Goal: Transaction & Acquisition: Purchase product/service

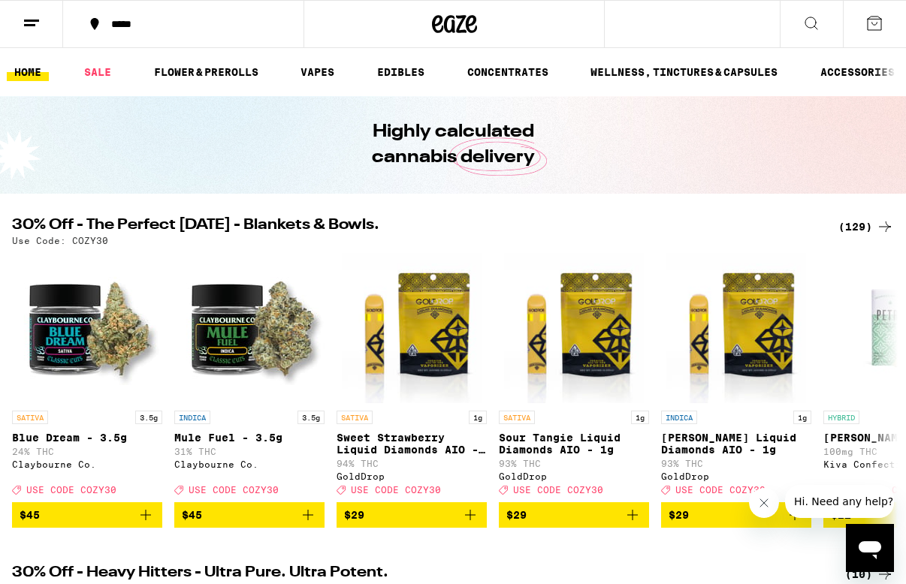
click at [854, 228] on div "(129)" at bounding box center [866, 227] width 56 height 18
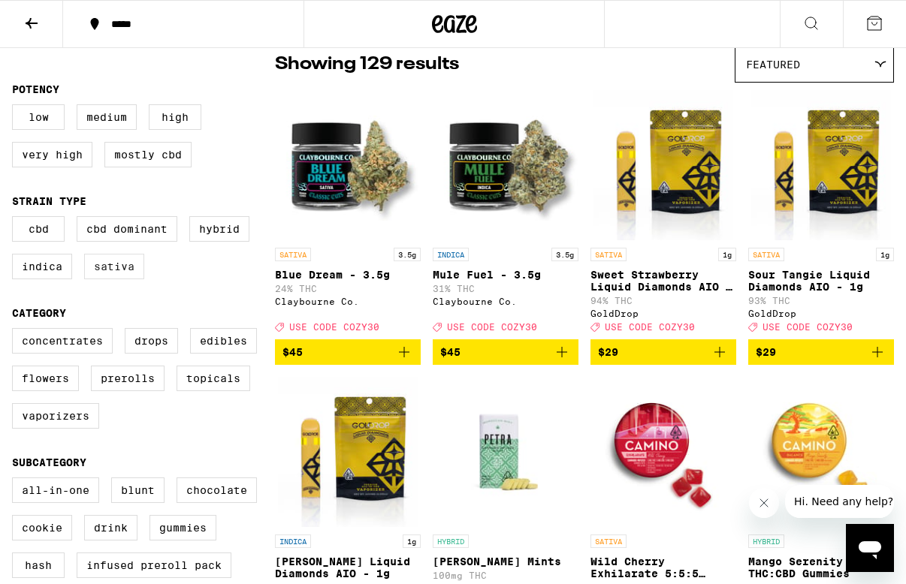
scroll to position [132, 0]
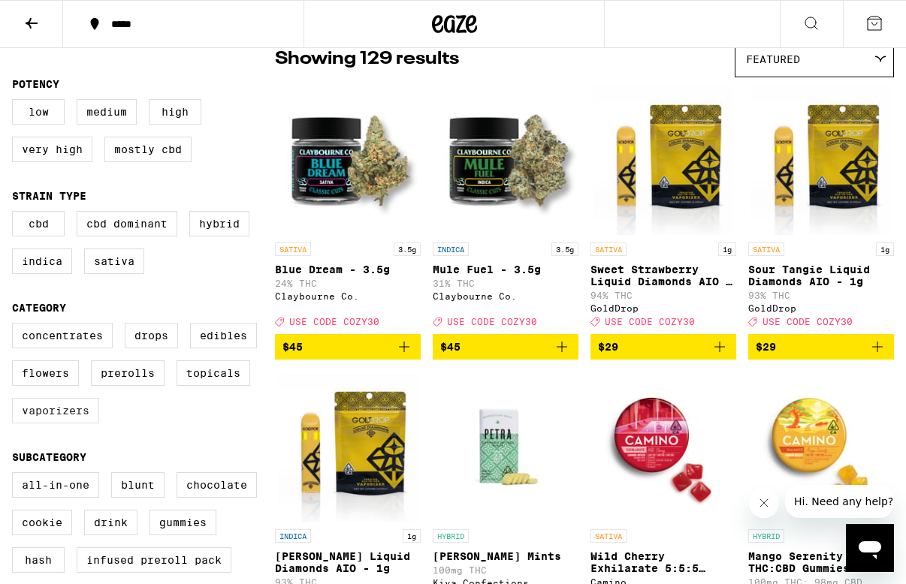
click at [68, 424] on label "Vaporizers" at bounding box center [55, 411] width 87 height 26
click at [16, 326] on input "Vaporizers" at bounding box center [15, 325] width 1 height 1
checkbox input "true"
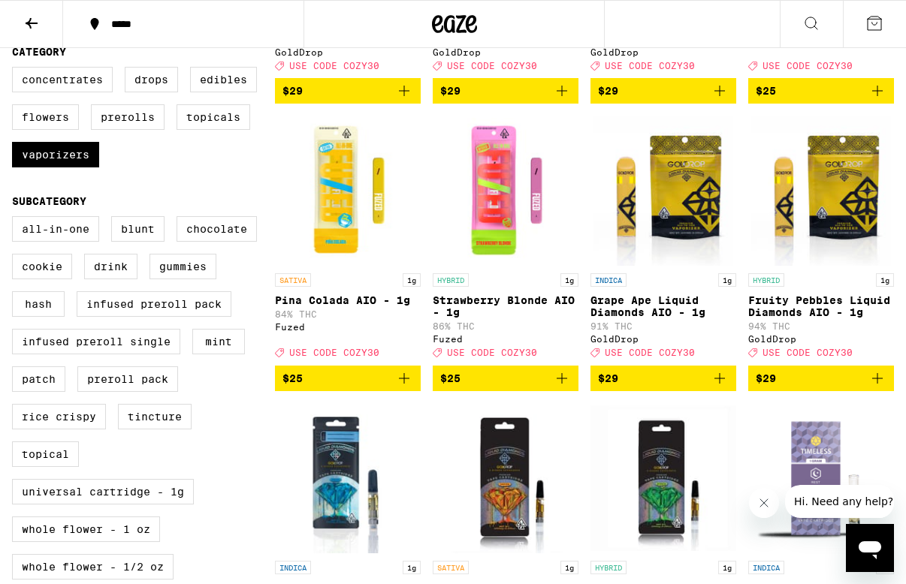
scroll to position [153, 0]
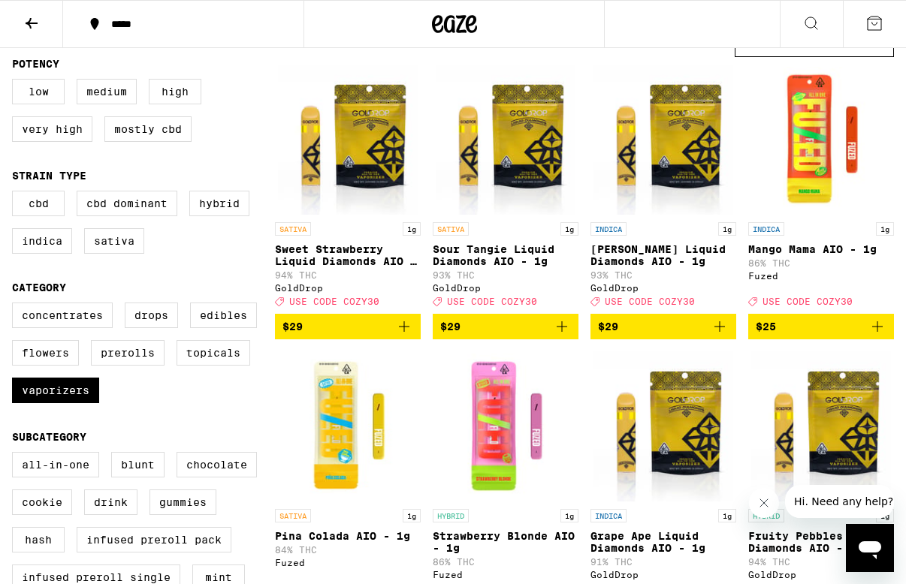
click at [125, 19] on div "*****" at bounding box center [192, 24] width 177 height 11
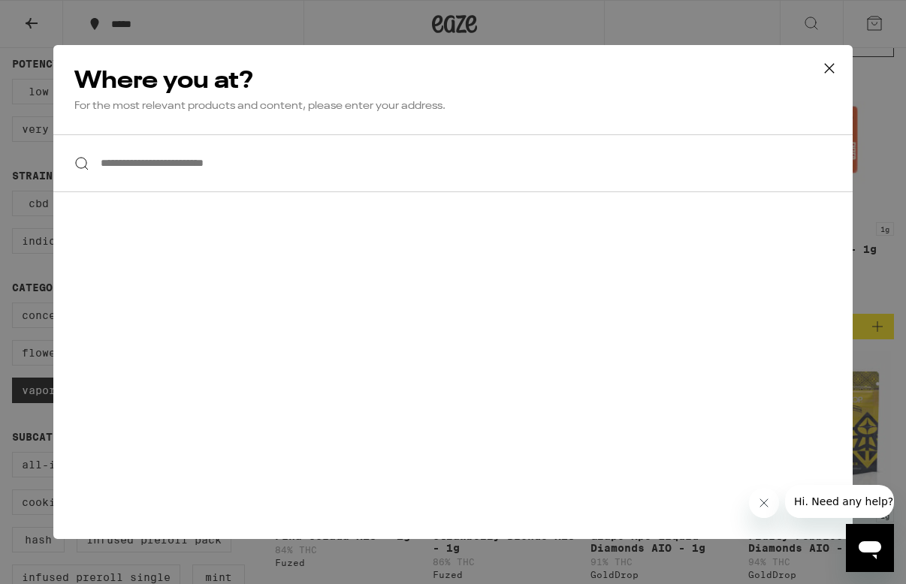
click at [144, 168] on input "**********" at bounding box center [452, 163] width 799 height 58
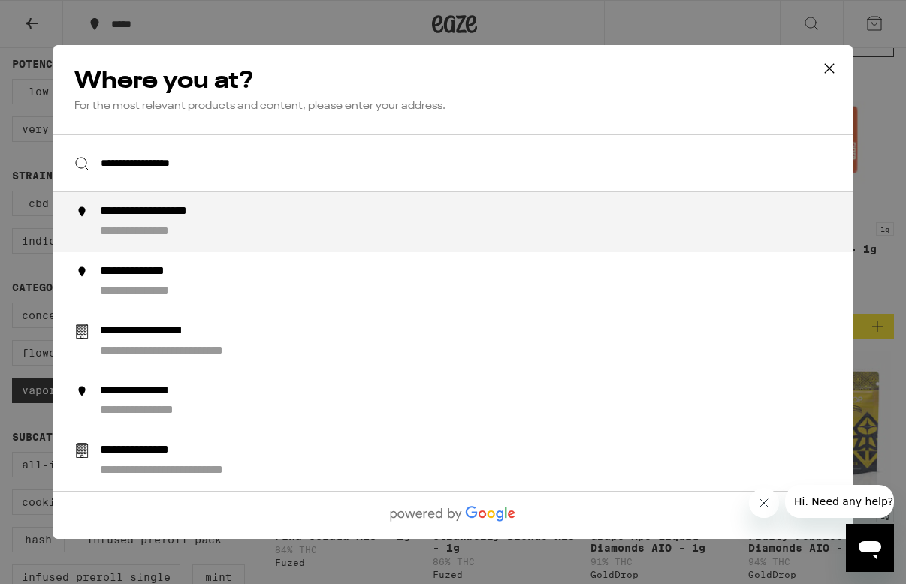
click at [149, 234] on div "**********" at bounding box center [158, 233] width 116 height 16
type input "**********"
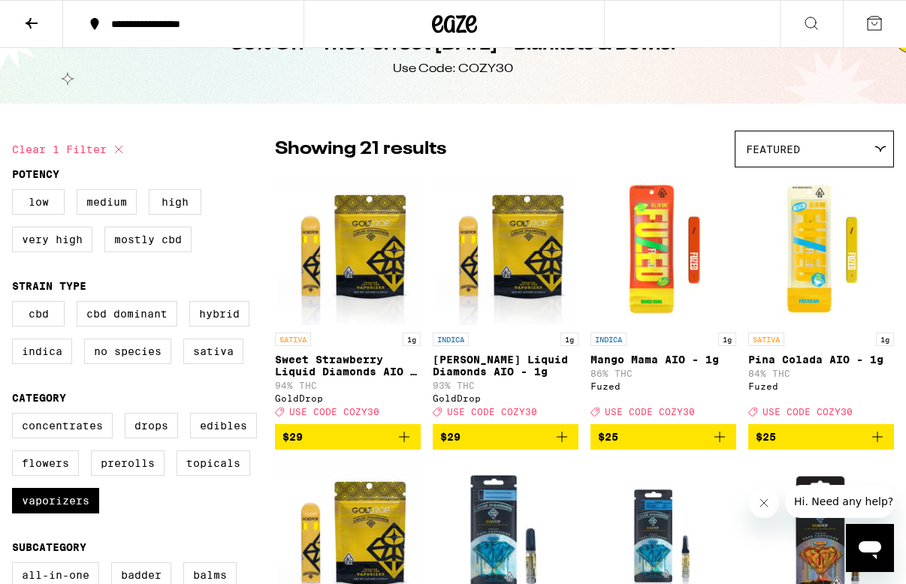
scroll to position [40, 0]
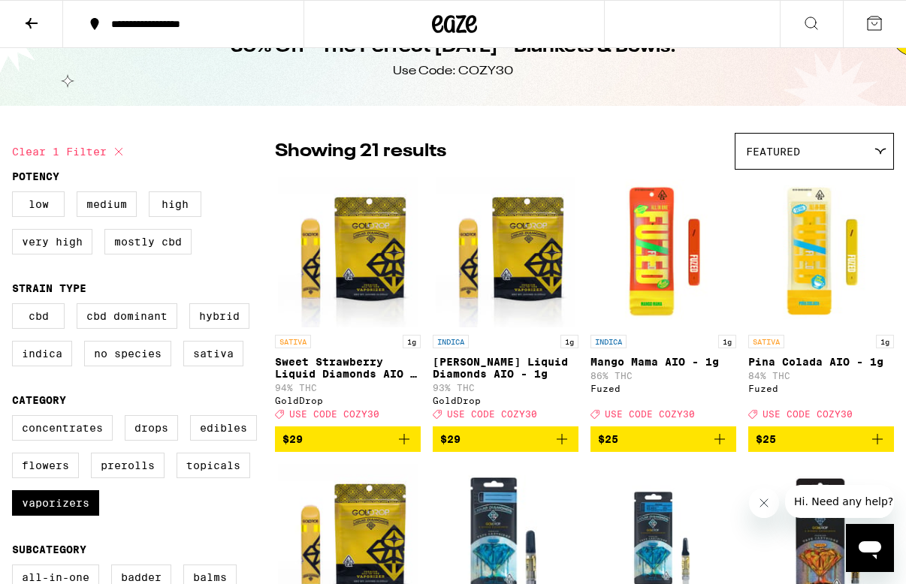
click at [39, 20] on icon at bounding box center [32, 23] width 18 height 18
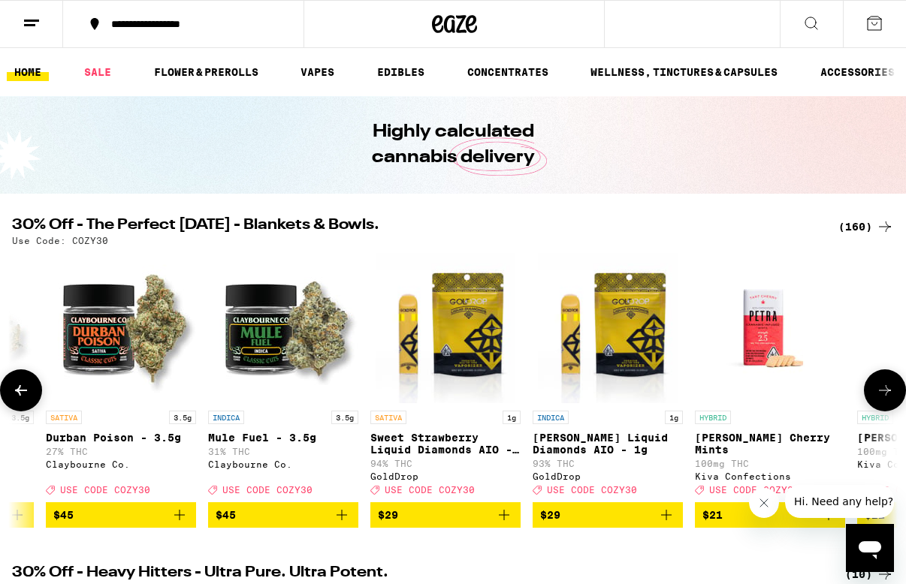
scroll to position [0, 253]
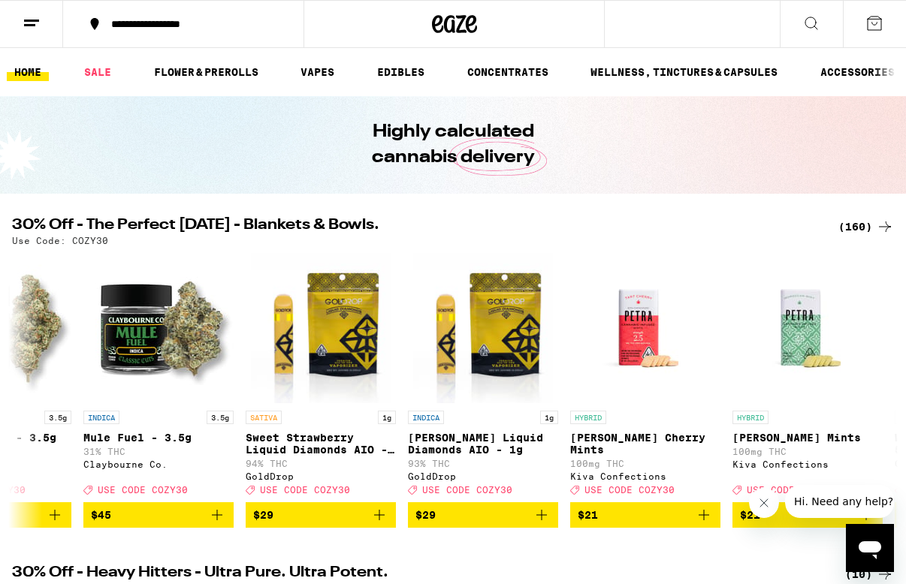
click at [844, 229] on div "(160)" at bounding box center [866, 227] width 56 height 18
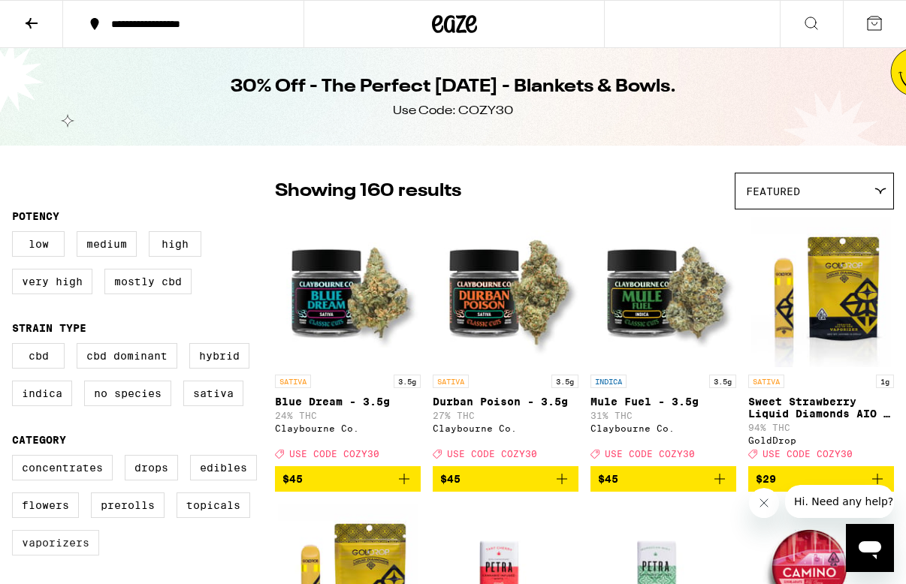
click at [55, 551] on label "Vaporizers" at bounding box center [55, 543] width 87 height 26
click at [16, 458] on input "Vaporizers" at bounding box center [15, 458] width 1 height 1
checkbox input "true"
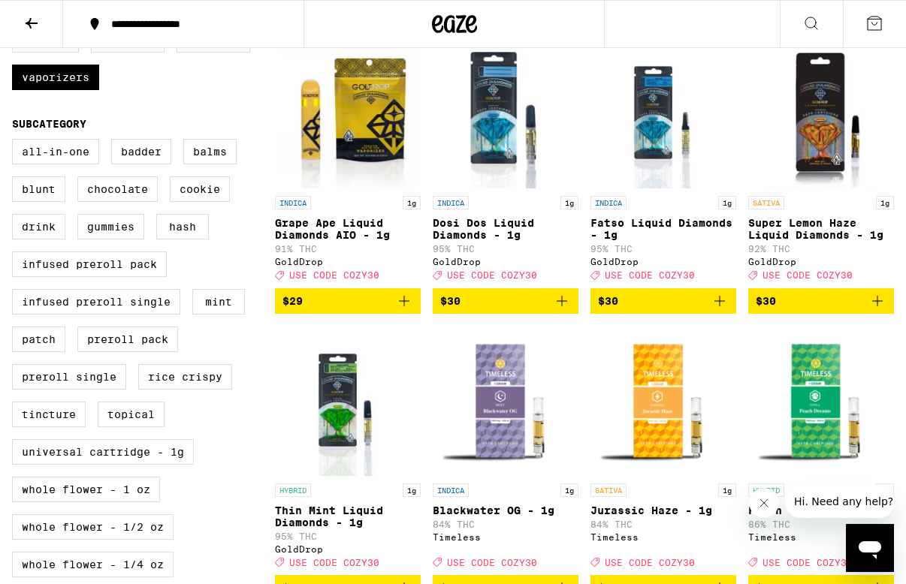
scroll to position [466, 0]
click at [877, 307] on icon "Add to bag" at bounding box center [877, 301] width 11 height 11
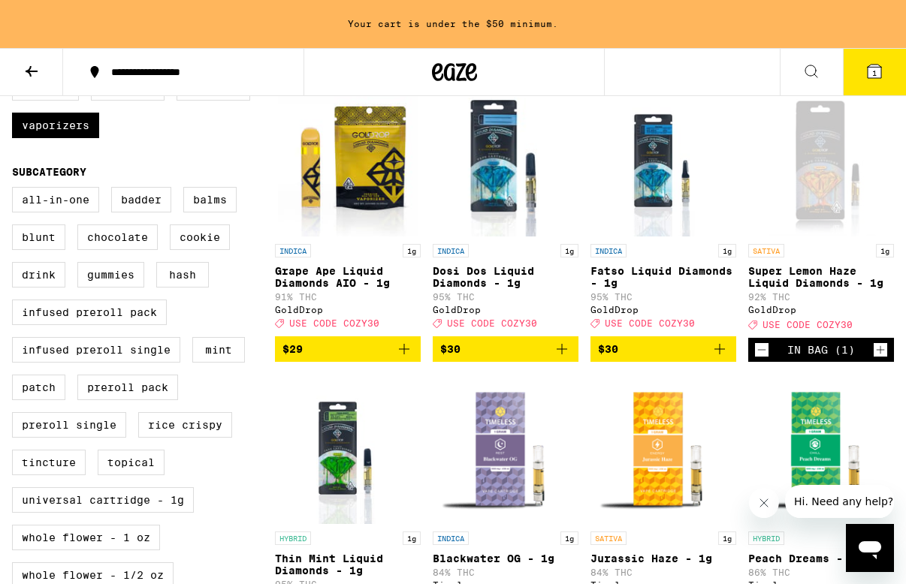
click at [565, 358] on icon "Add to bag" at bounding box center [562, 349] width 18 height 18
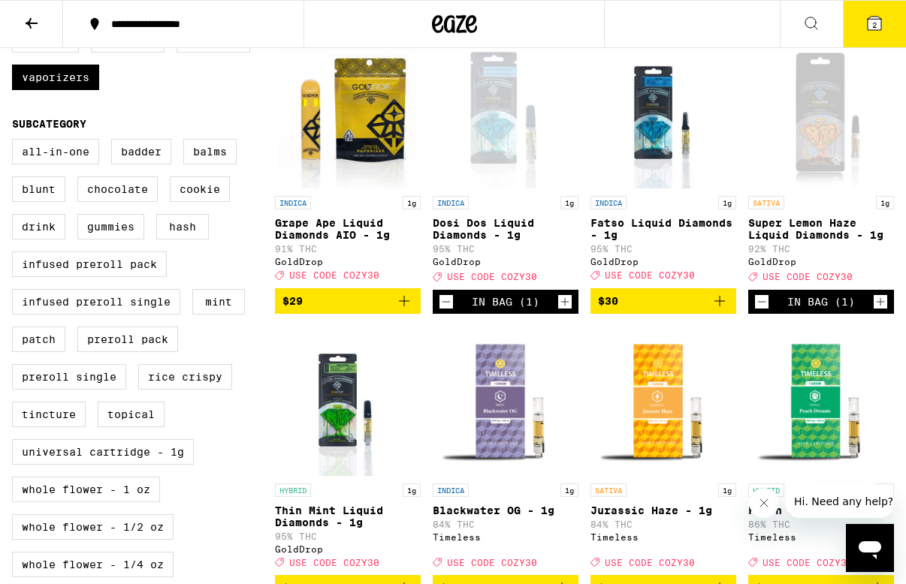
click at [493, 241] on p "Dosi Dos Liquid Diamonds - 1g" at bounding box center [506, 229] width 146 height 24
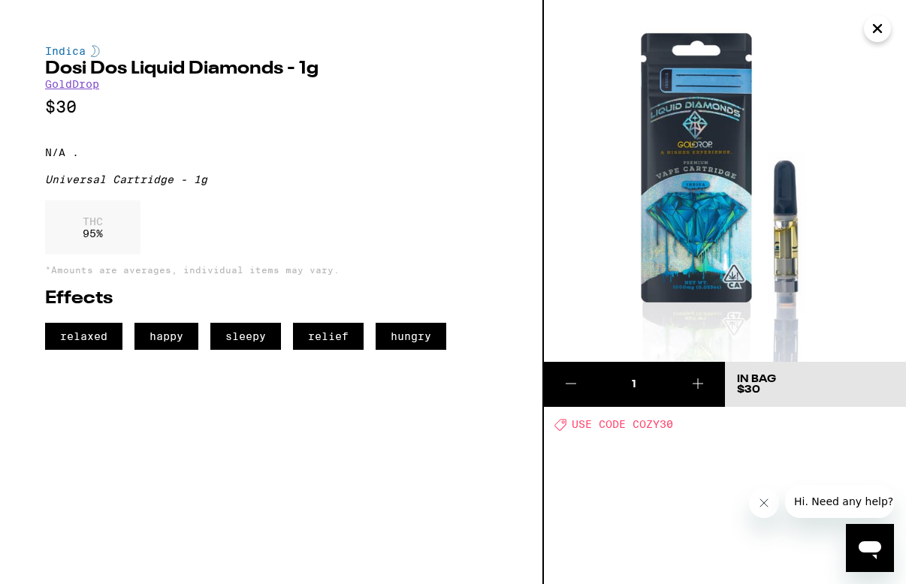
click at [880, 25] on icon "Close" at bounding box center [877, 28] width 18 height 23
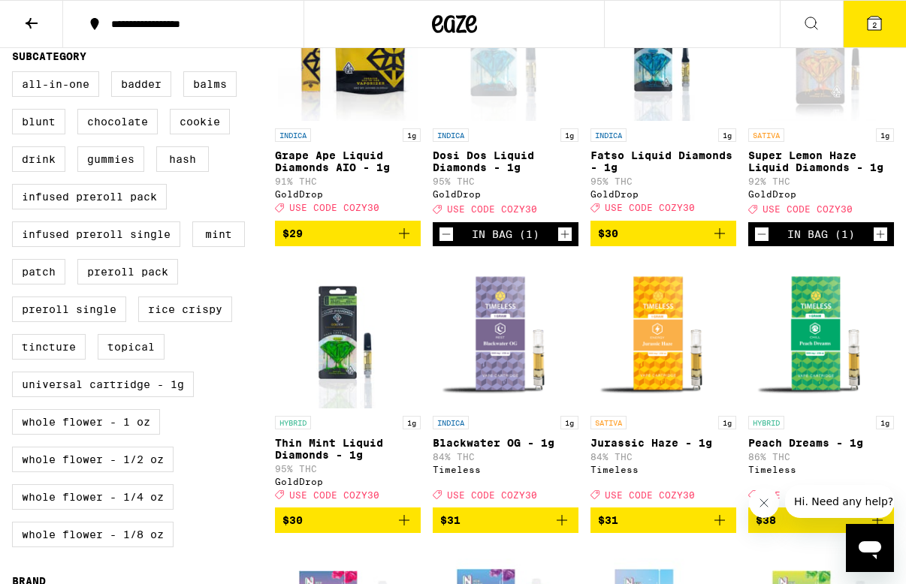
scroll to position [525, 0]
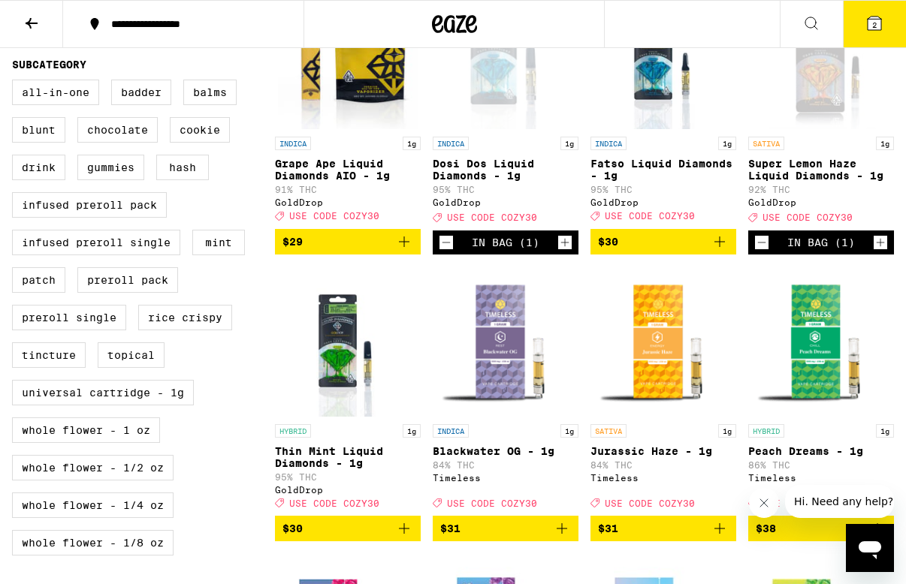
click at [446, 252] on icon "Decrement" at bounding box center [446, 243] width 14 height 18
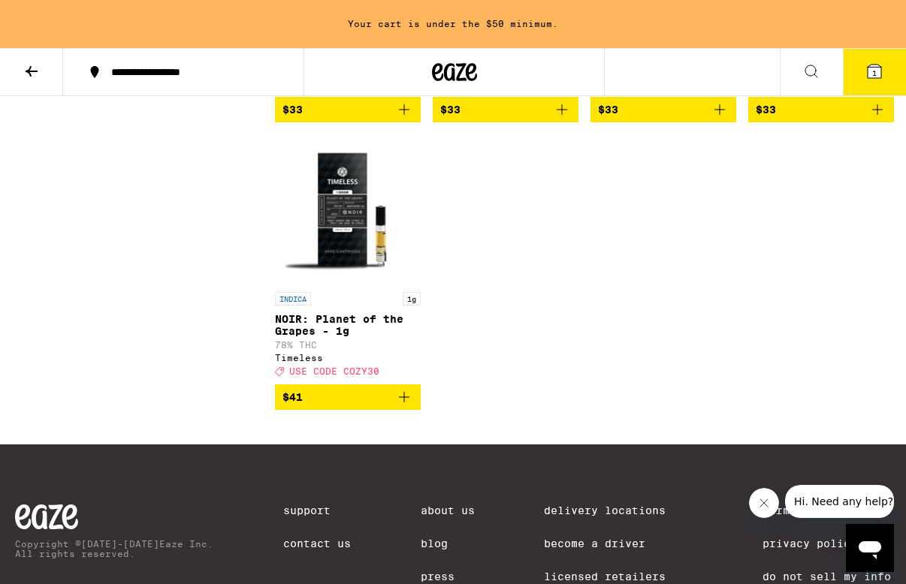
scroll to position [1574, 0]
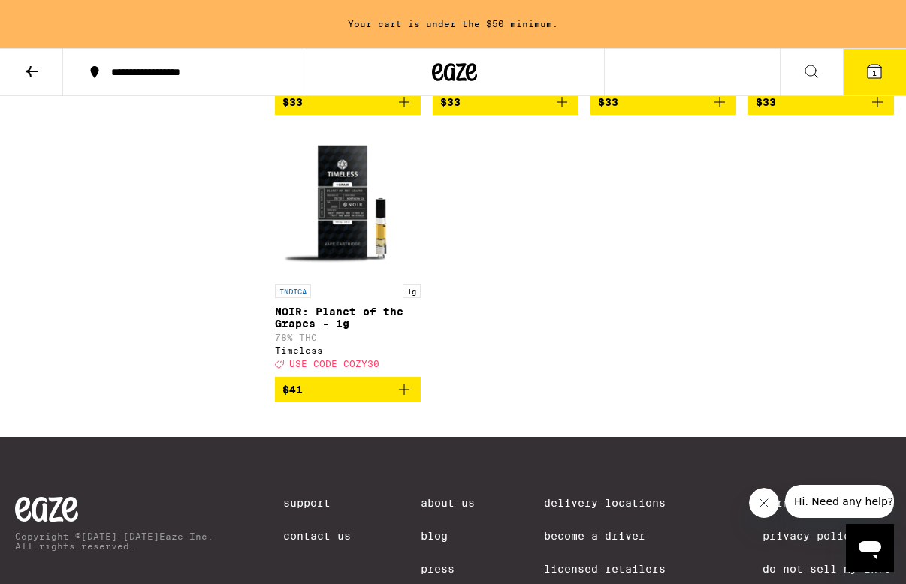
click at [328, 277] on img "Open page for NOIR: Planet of the Grapes - 1g from Timeless" at bounding box center [348, 202] width 146 height 150
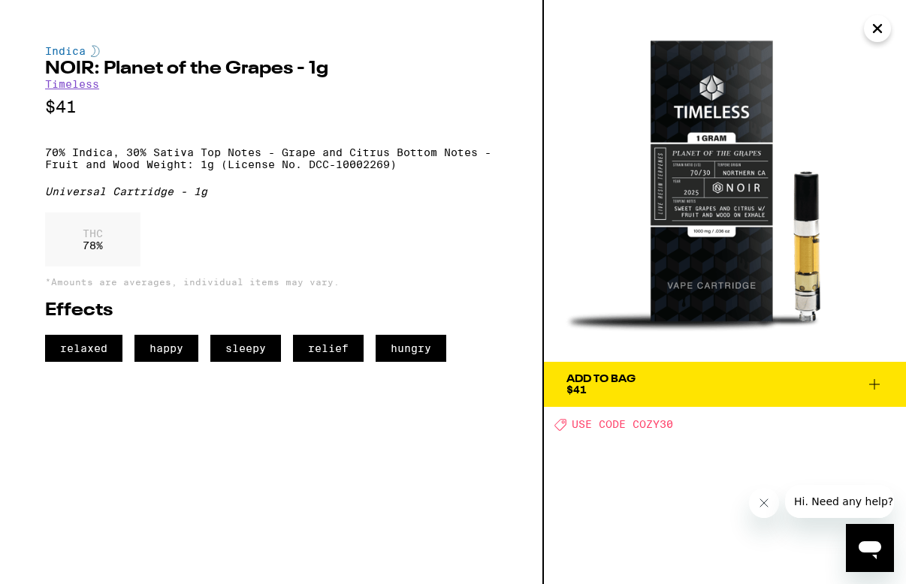
click at [881, 27] on icon "Close" at bounding box center [877, 28] width 18 height 23
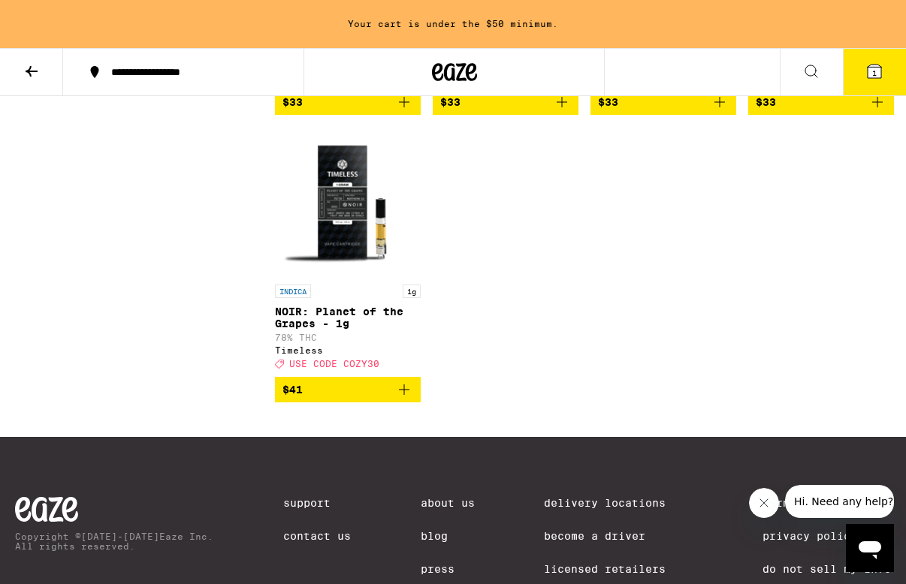
click at [366, 399] on span "$41" at bounding box center [347, 390] width 131 height 18
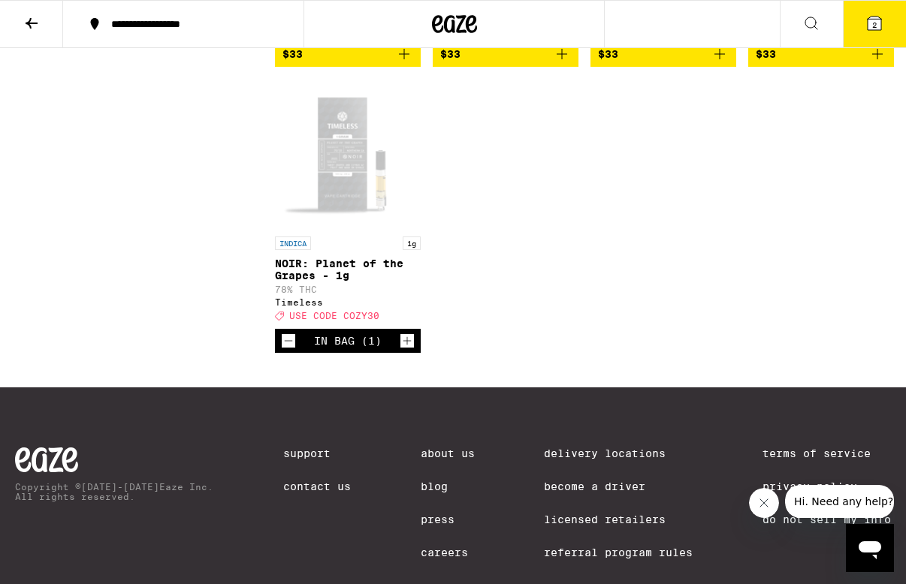
click at [868, 31] on icon at bounding box center [874, 23] width 18 height 18
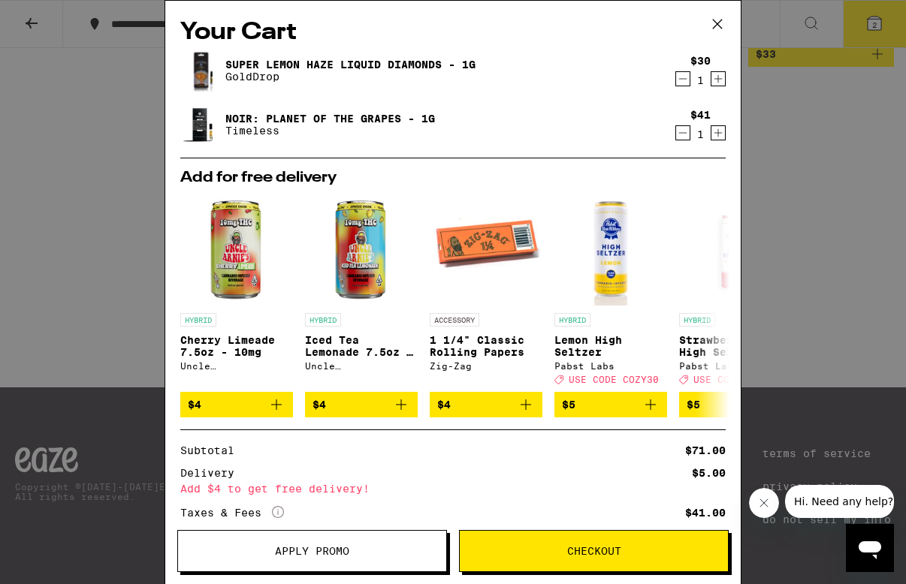
click at [305, 554] on span "Apply Promo" at bounding box center [312, 551] width 74 height 11
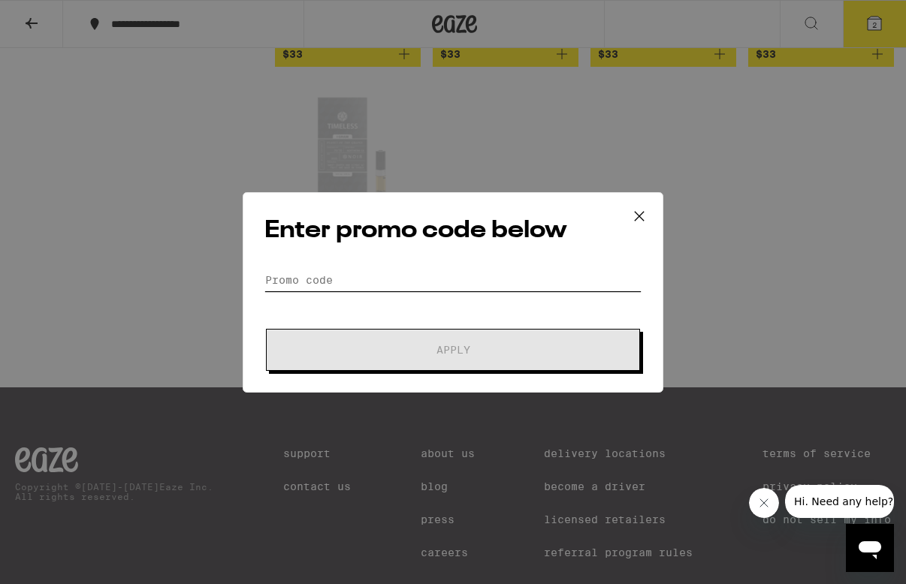
click at [339, 282] on input "Promo Code" at bounding box center [452, 280] width 377 height 23
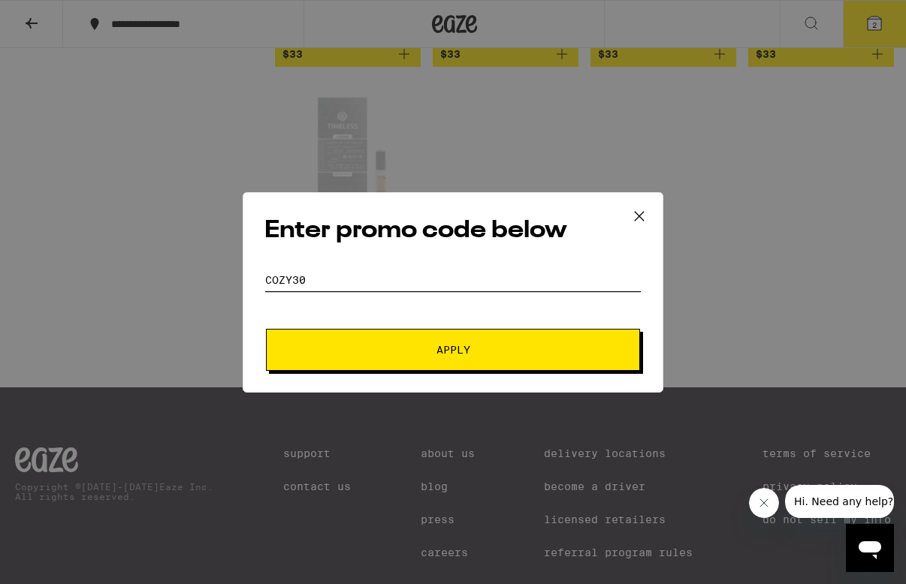
type input "cozy30"
click at [322, 326] on form "Promo Code cozy30 Apply" at bounding box center [452, 320] width 377 height 102
click at [346, 333] on button "Apply" at bounding box center [453, 350] width 374 height 42
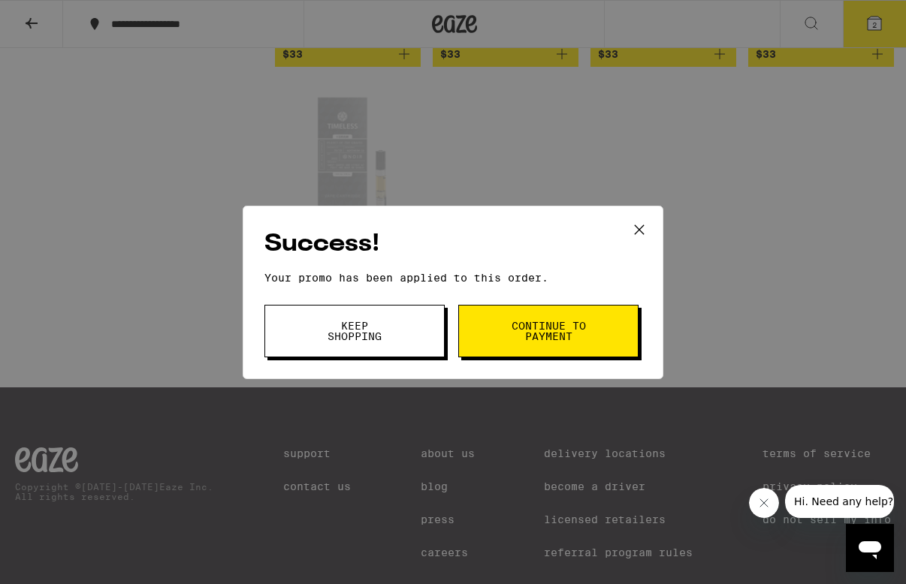
click at [642, 228] on icon at bounding box center [639, 230] width 23 height 23
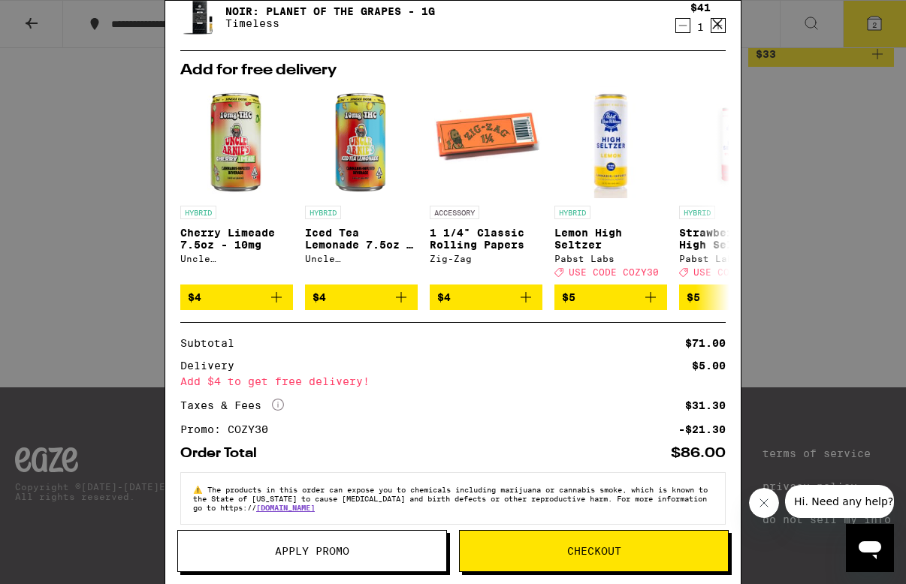
scroll to position [109, 0]
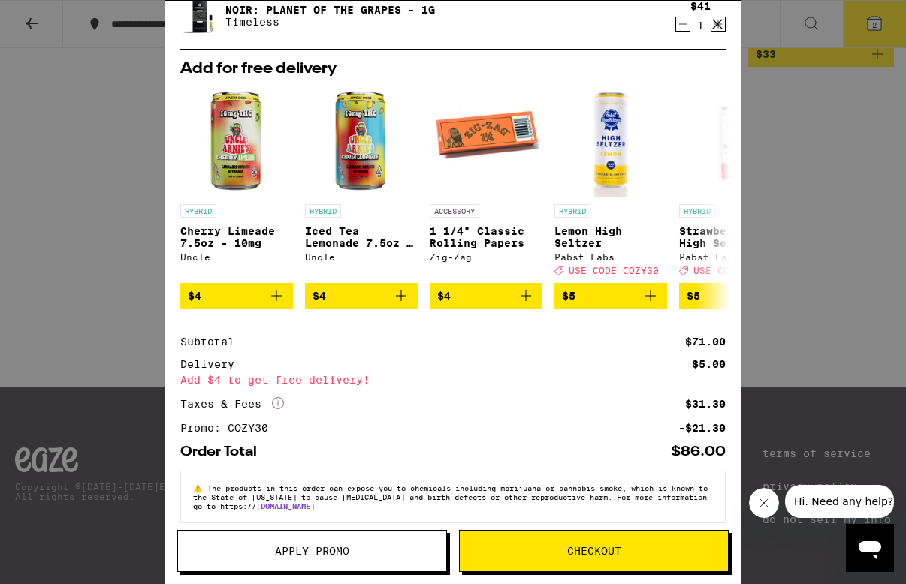
click at [809, 340] on div "Your Cart Super Lemon Haze Liquid Diamonds - 1g GoldDrop $30 1 NOIR: Planet of …" at bounding box center [453, 292] width 906 height 584
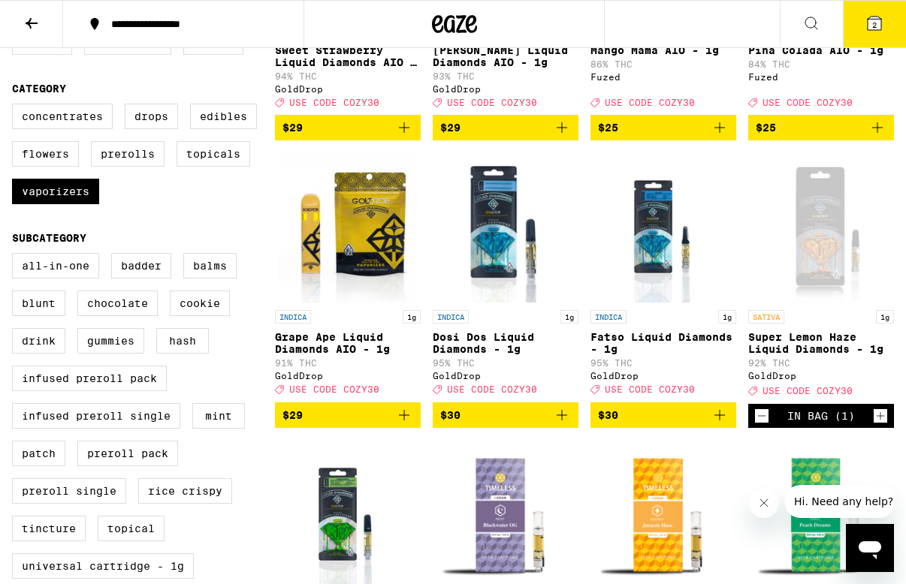
scroll to position [340, 0]
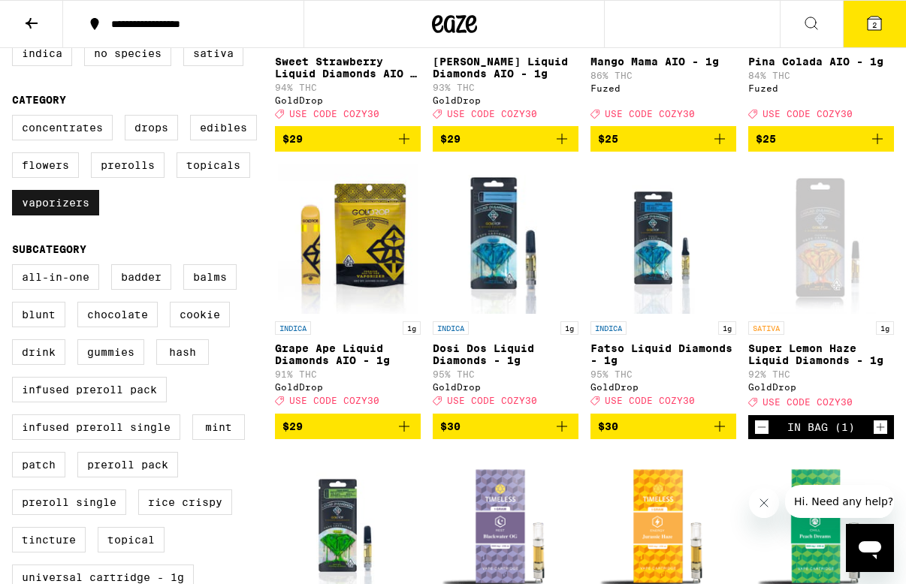
click at [55, 213] on label "Vaporizers" at bounding box center [55, 203] width 87 height 26
click at [16, 118] on input "Vaporizers" at bounding box center [15, 117] width 1 height 1
checkbox input "false"
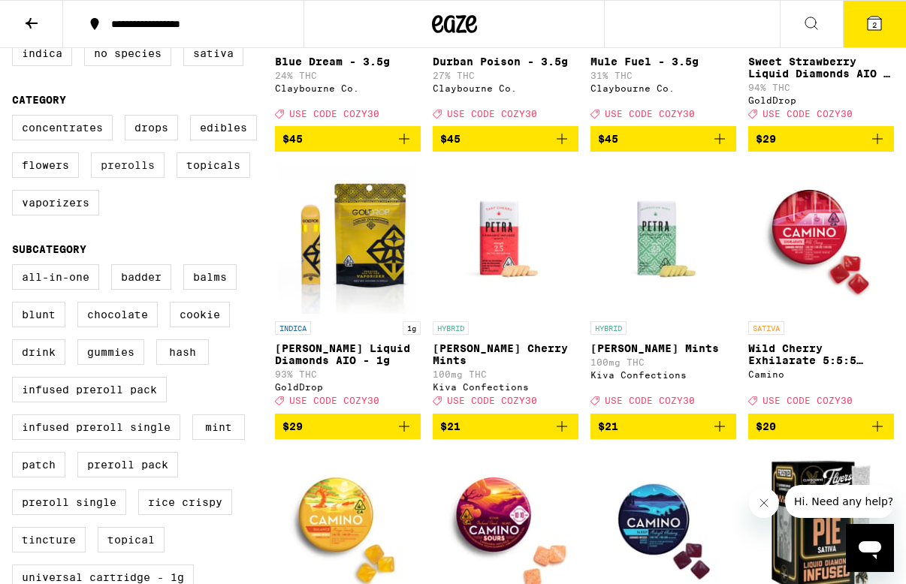
click at [124, 178] on label "Prerolls" at bounding box center [128, 166] width 74 height 26
click at [16, 118] on input "Prerolls" at bounding box center [15, 117] width 1 height 1
checkbox input "true"
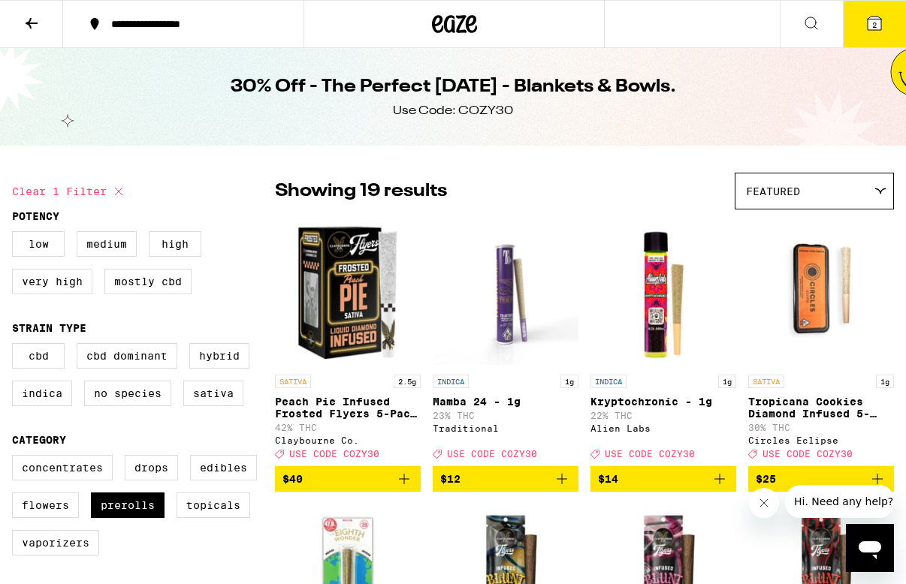
click at [790, 190] on span "Featured" at bounding box center [773, 192] width 54 height 12
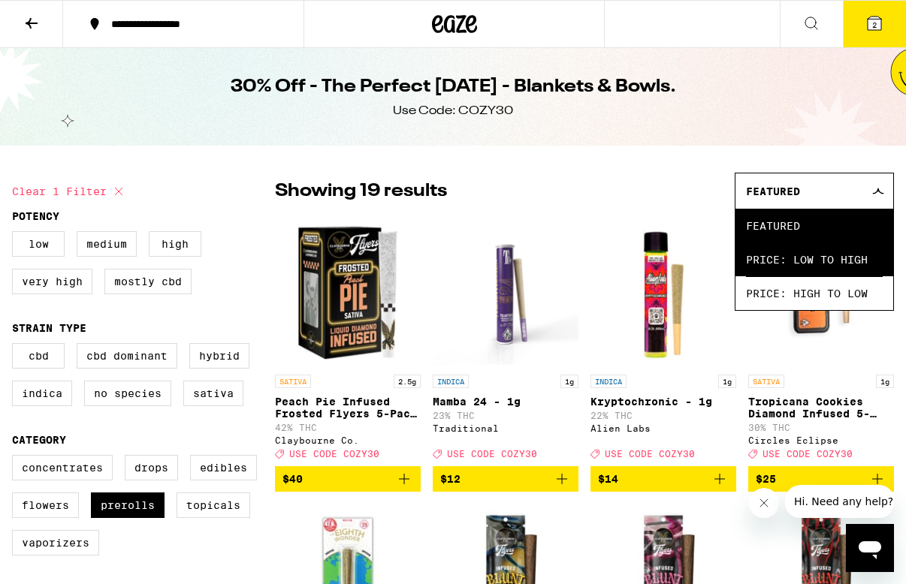
click at [783, 256] on span "Price: Low to High" at bounding box center [814, 260] width 137 height 34
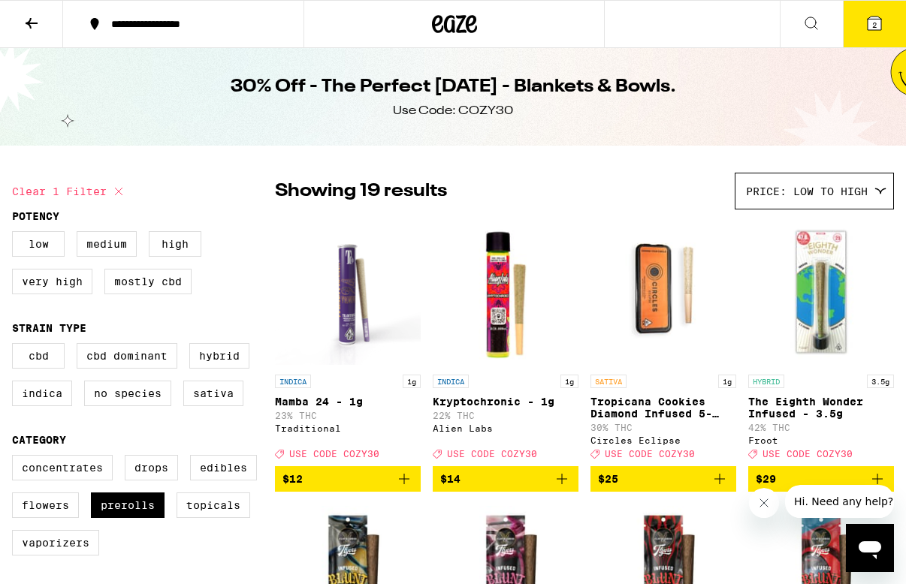
click at [38, 22] on icon at bounding box center [32, 23] width 12 height 11
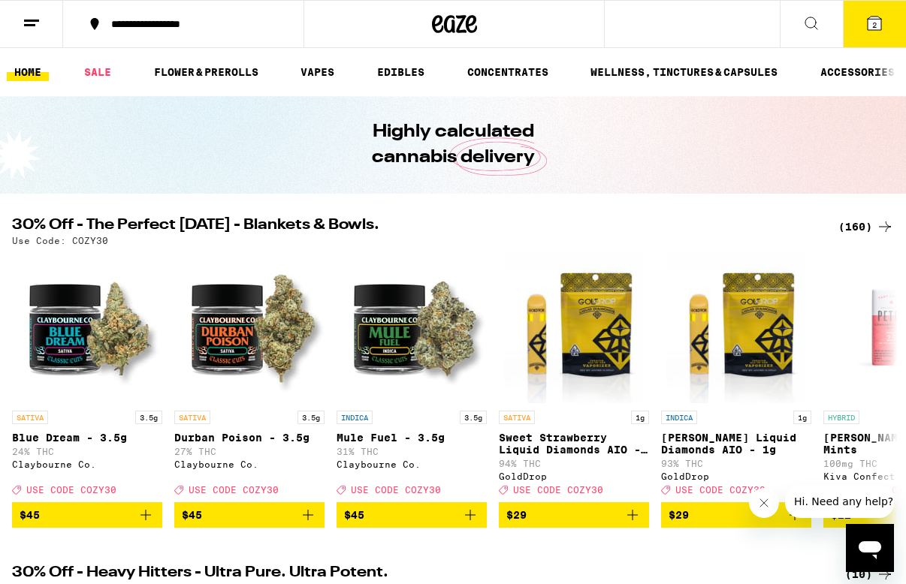
click at [857, 232] on div "(160)" at bounding box center [866, 227] width 56 height 18
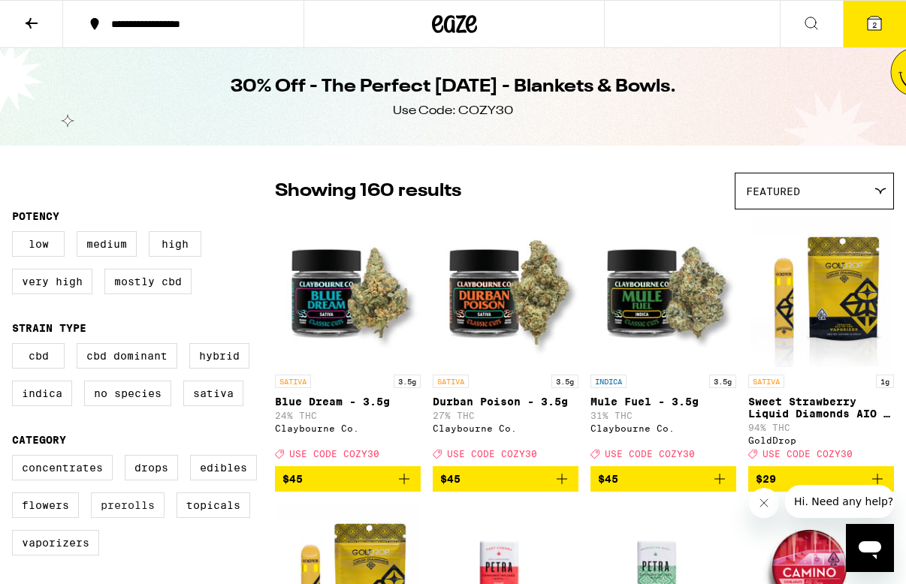
click at [156, 518] on label "Prerolls" at bounding box center [128, 506] width 74 height 26
click at [16, 458] on input "Prerolls" at bounding box center [15, 458] width 1 height 1
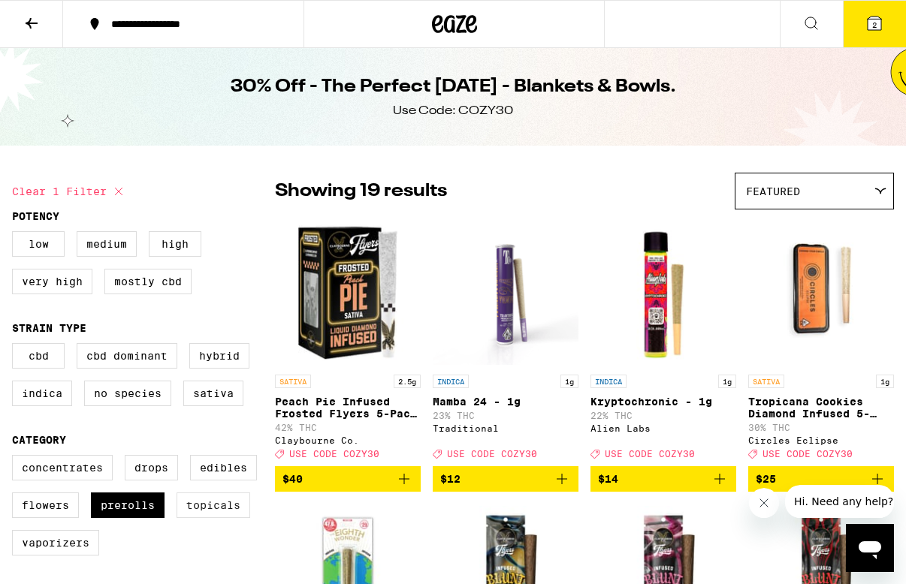
drag, startPoint x: 134, startPoint y: 521, endPoint x: 185, endPoint y: 521, distance: 50.3
click at [135, 518] on label "Prerolls" at bounding box center [128, 506] width 74 height 26
click at [16, 458] on input "Prerolls" at bounding box center [15, 458] width 1 height 1
checkbox input "false"
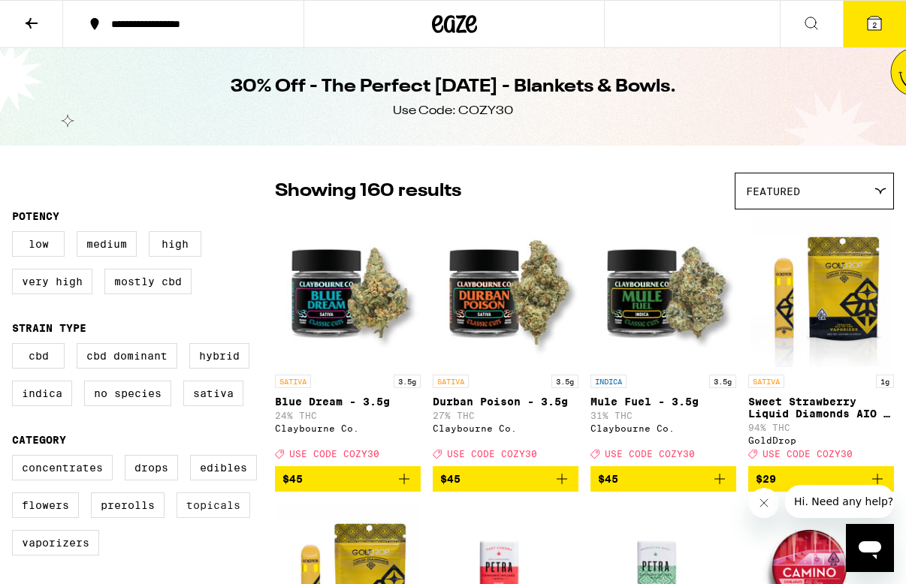
click at [186, 518] on label "Topicals" at bounding box center [214, 506] width 74 height 26
click at [16, 458] on input "Topicals" at bounding box center [15, 458] width 1 height 1
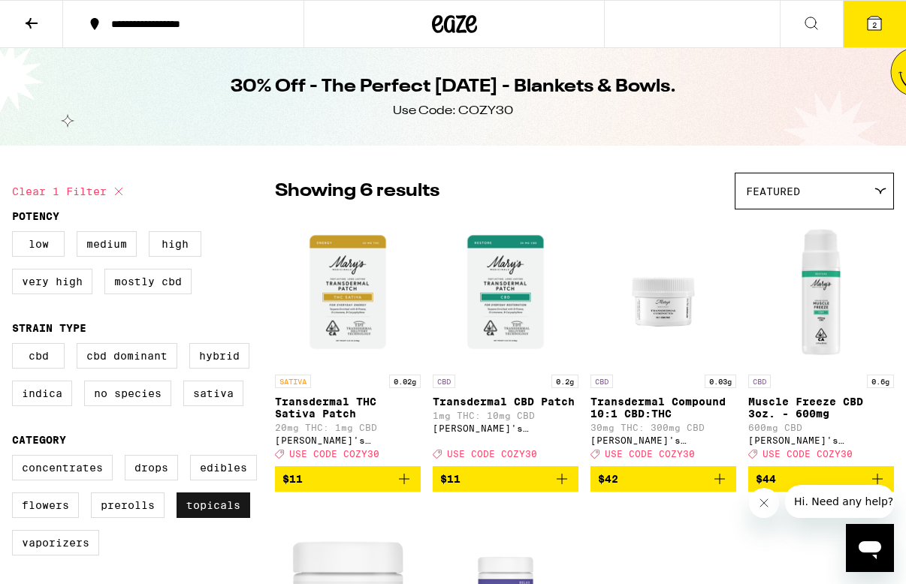
click at [189, 513] on label "Topicals" at bounding box center [214, 506] width 74 height 26
click at [16, 458] on input "Topicals" at bounding box center [15, 458] width 1 height 1
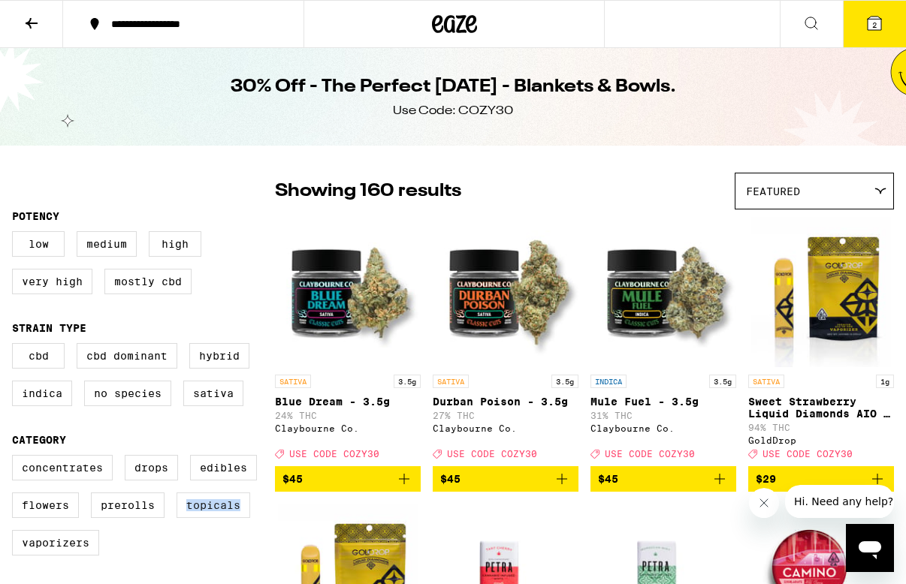
click at [189, 514] on label "Topicals" at bounding box center [214, 506] width 74 height 26
click at [16, 458] on input "Topicals" at bounding box center [15, 458] width 1 height 1
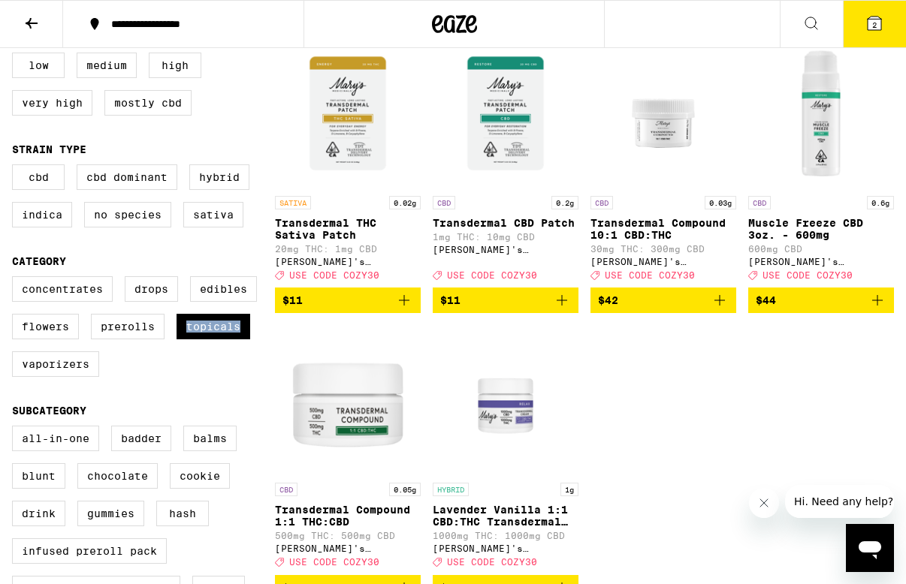
scroll to position [189, 0]
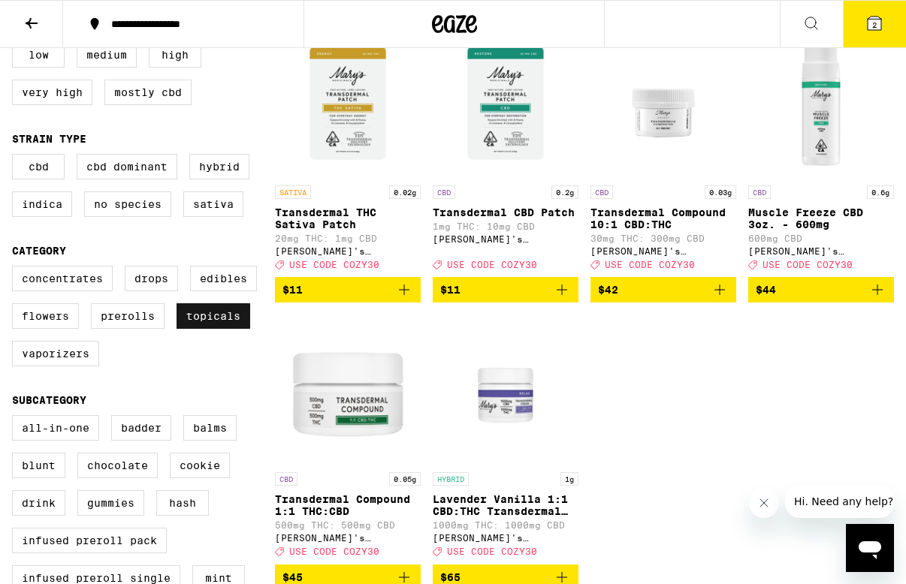
click at [200, 329] on label "Topicals" at bounding box center [214, 316] width 74 height 26
click at [16, 269] on input "Topicals" at bounding box center [15, 268] width 1 height 1
checkbox input "false"
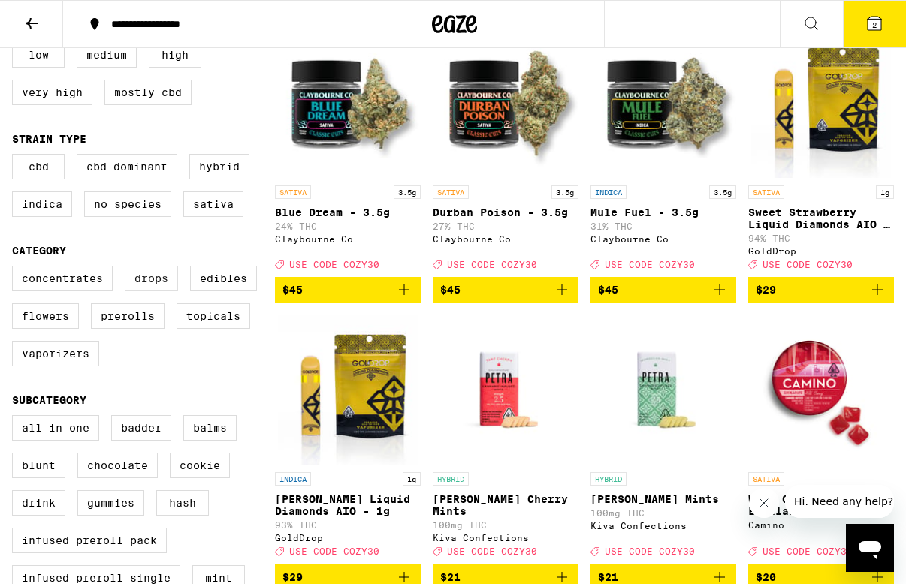
click at [147, 291] on label "Drops" at bounding box center [151, 279] width 53 height 26
click at [16, 269] on input "Drops" at bounding box center [15, 268] width 1 height 1
checkbox input "true"
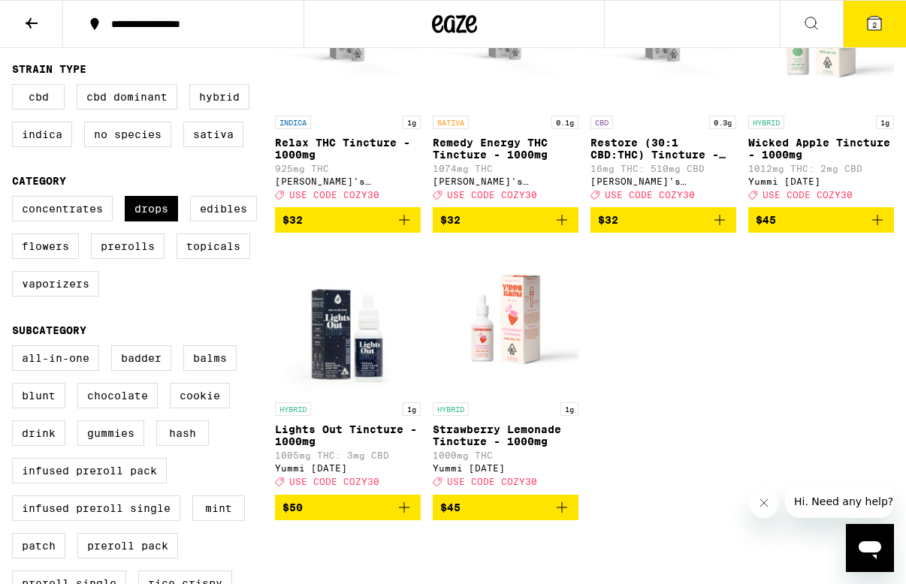
scroll to position [259, 0]
click at [125, 255] on label "Prerolls" at bounding box center [128, 247] width 74 height 26
click at [16, 199] on input "Prerolls" at bounding box center [15, 198] width 1 height 1
checkbox input "true"
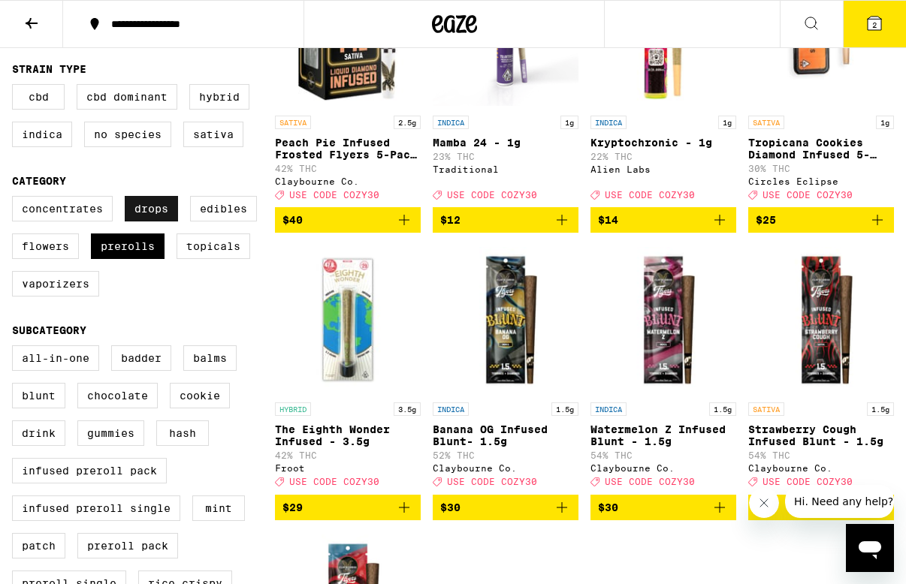
click at [157, 212] on label "Drops" at bounding box center [151, 209] width 53 height 26
click at [16, 199] on input "Drops" at bounding box center [15, 198] width 1 height 1
checkbox input "false"
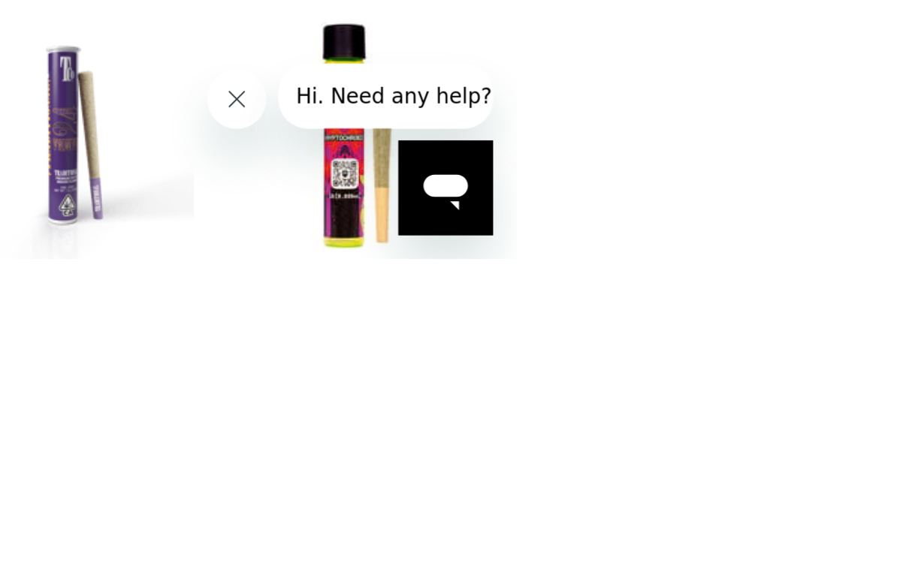
scroll to position [168, 0]
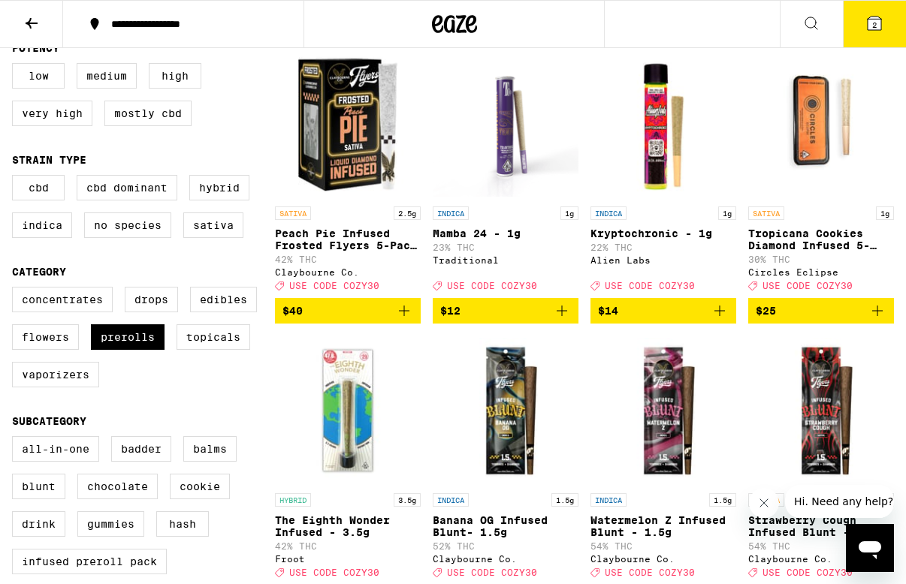
click at [566, 319] on icon "Add to bag" at bounding box center [562, 311] width 18 height 18
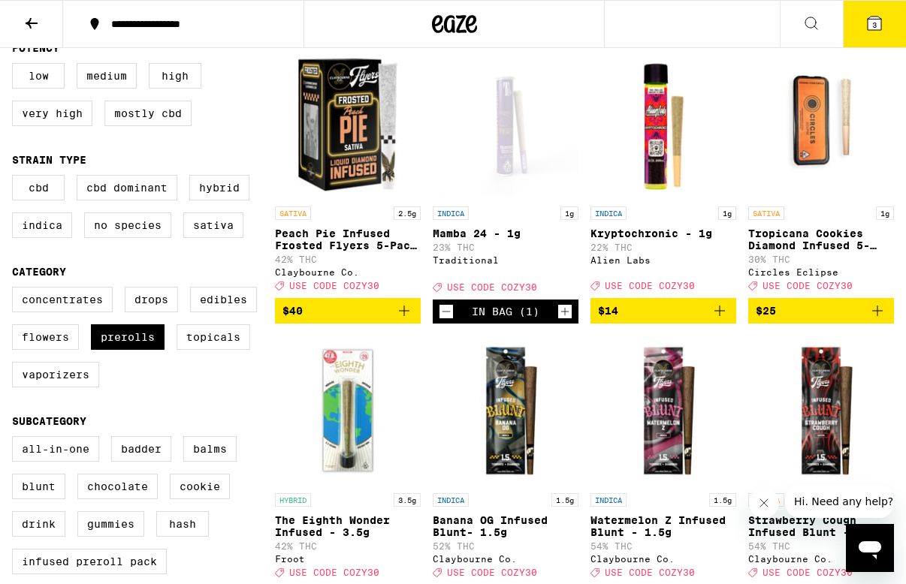
click at [850, 27] on button "3" at bounding box center [874, 24] width 63 height 47
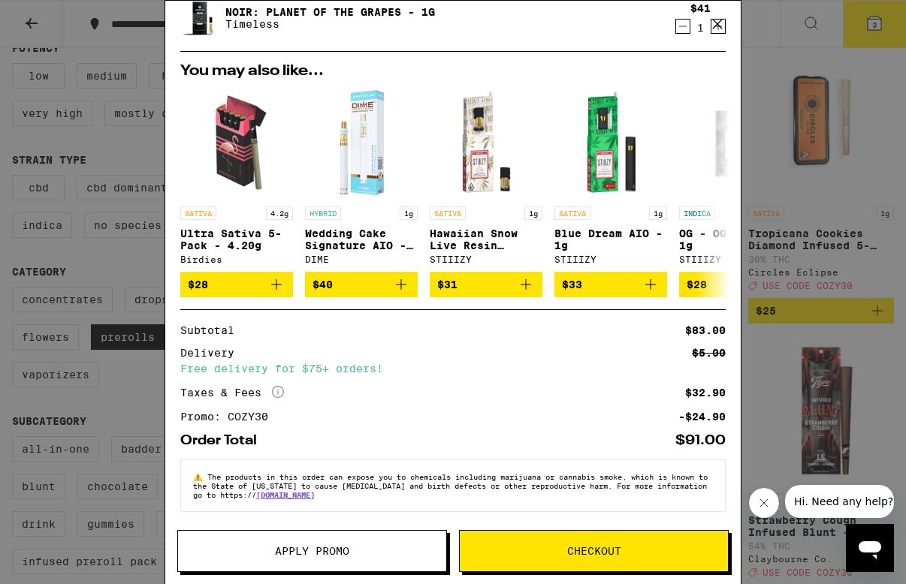
scroll to position [170, 0]
click at [524, 541] on button "Checkout" at bounding box center [594, 551] width 270 height 42
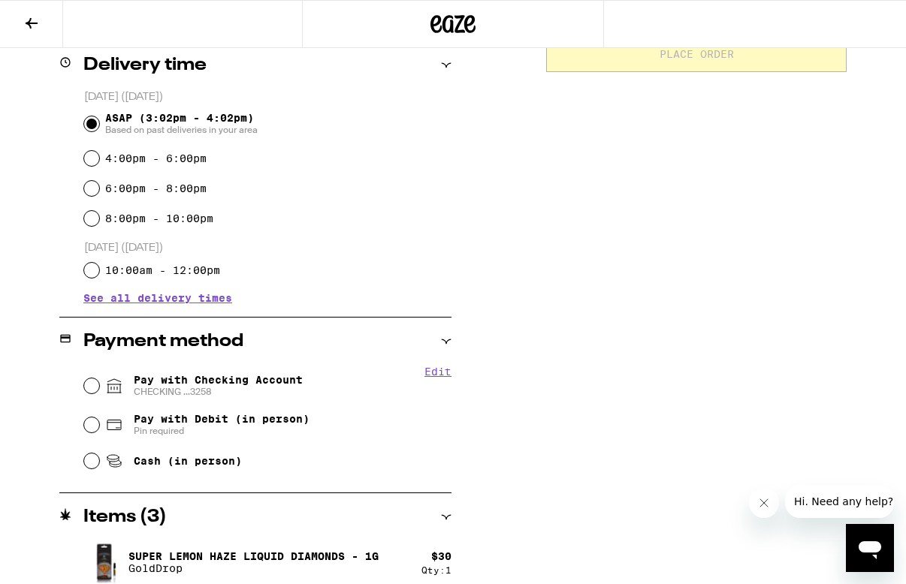
scroll to position [379, 0]
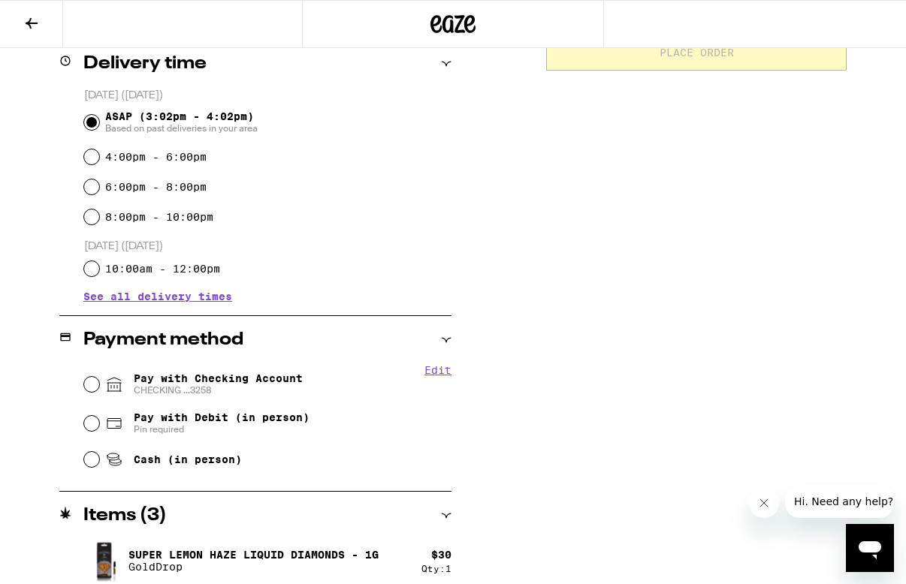
click at [84, 385] on input "Pay with Checking Account CHECKING ...3258" at bounding box center [91, 384] width 15 height 15
radio input "true"
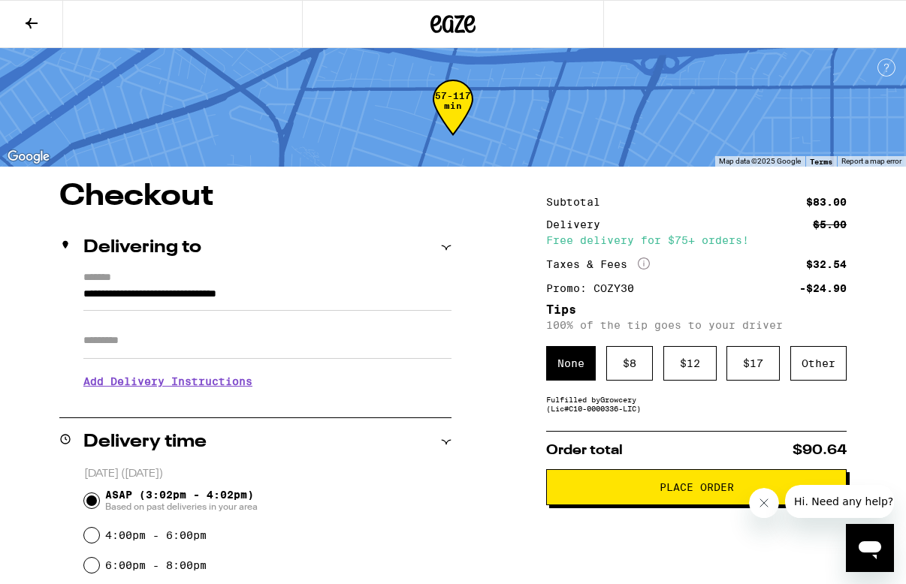
scroll to position [0, 0]
click at [595, 492] on span "Place Order" at bounding box center [696, 487] width 275 height 11
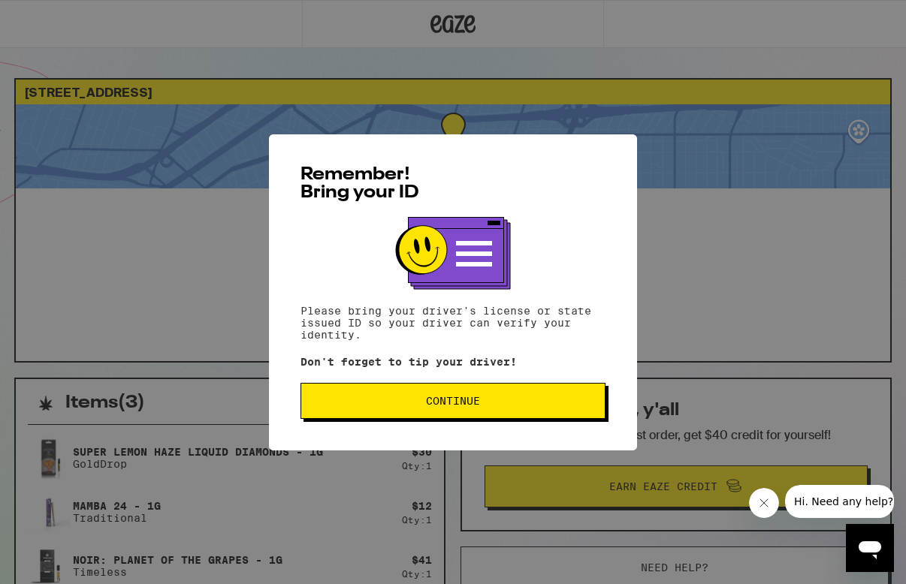
click at [732, 448] on div "Remember! Bring your ID Please bring your driver's license or state issued ID s…" at bounding box center [453, 292] width 906 height 584
